Goal: Obtain resource: Obtain resource

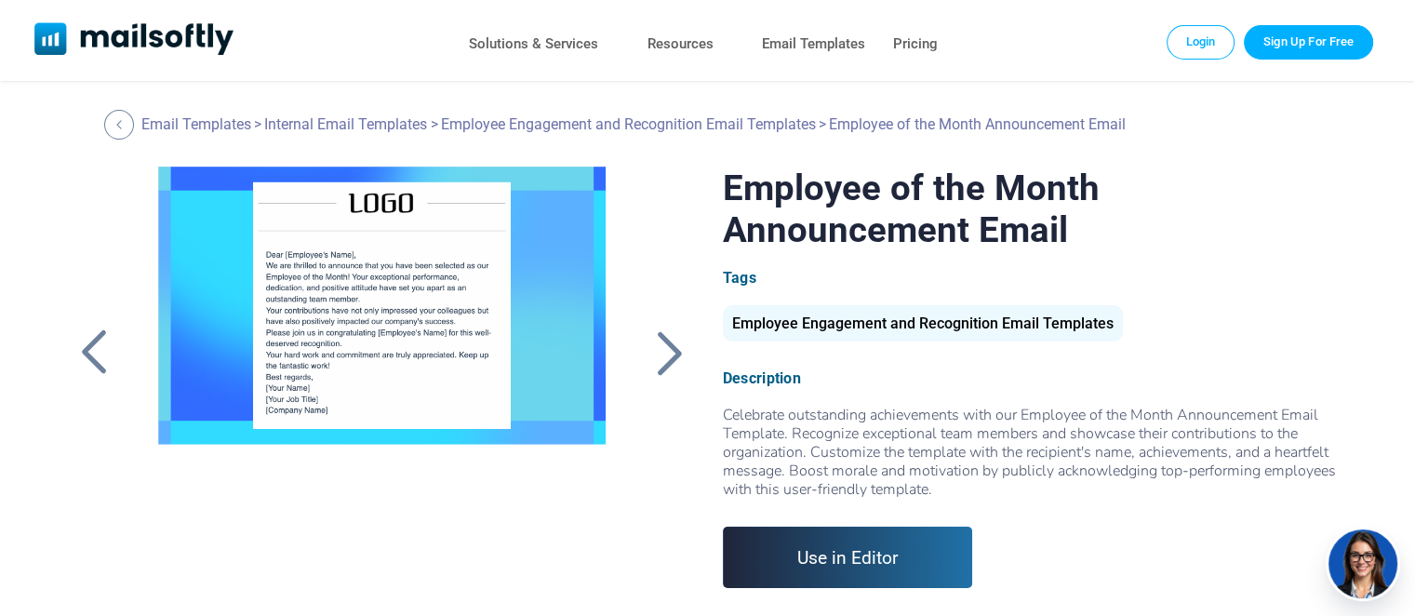
drag, startPoint x: 944, startPoint y: 491, endPoint x: 719, endPoint y: 423, distance: 234.3
click at [719, 423] on div "Employee of the Month Announcement Email Tags Employee Engagement and Recogniti…" at bounding box center [708, 399] width 1274 height 465
copy div "Celebrate outstanding achievements with our Employee of the Month Announcement …"
click at [852, 324] on div "Employee Engagement and Recognition Email Templates" at bounding box center [923, 323] width 400 height 36
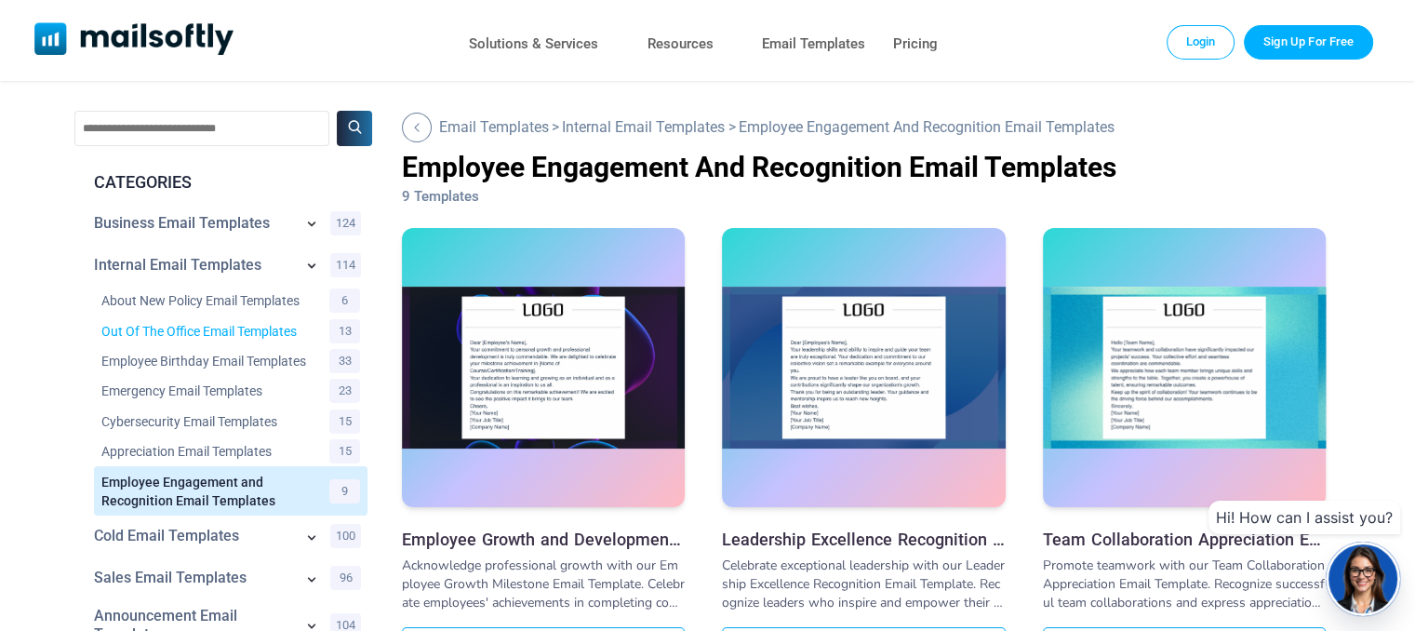
click at [275, 332] on link "Out Of The Office Email Templates" at bounding box center [203, 331] width 205 height 19
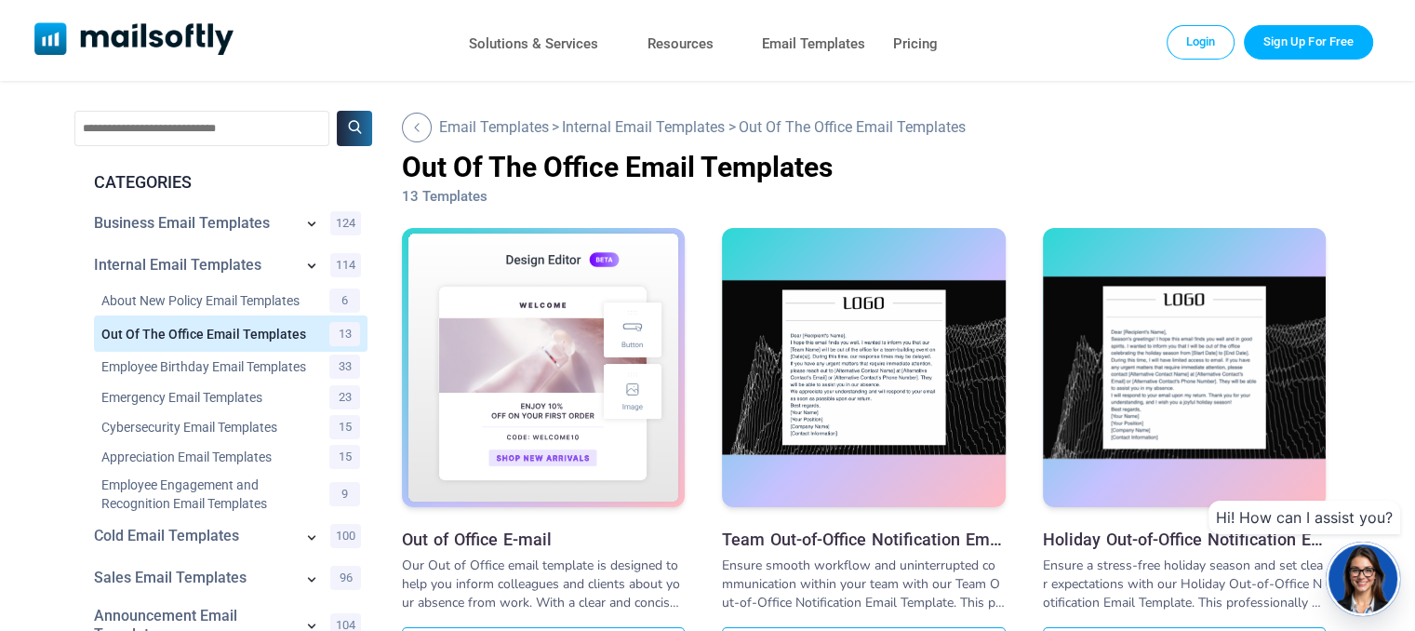
click at [528, 542] on h3 "Out of Office E-mail" at bounding box center [543, 539] width 283 height 20
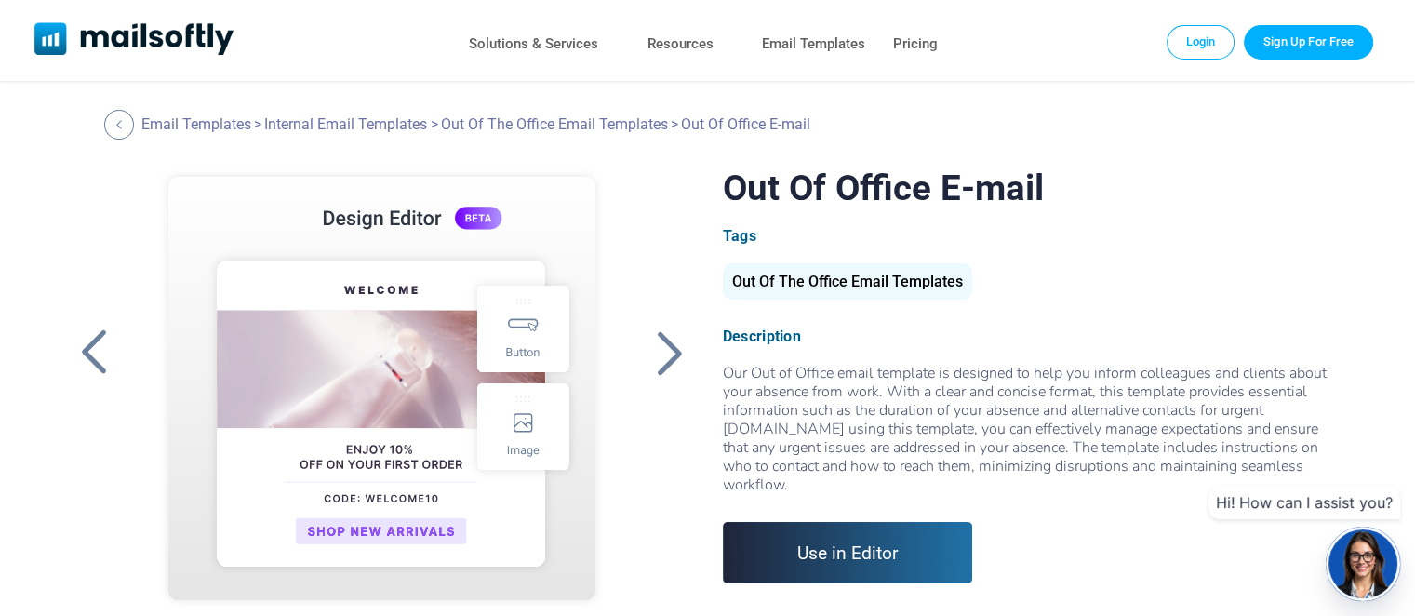
drag, startPoint x: 1272, startPoint y: 471, endPoint x: 856, endPoint y: 407, distance: 420.9
click at [856, 407] on div "Our Out of Office email template is designed to help you inform colleagues and …" at bounding box center [1034, 429] width 622 height 130
